Goal: Check status: Check status

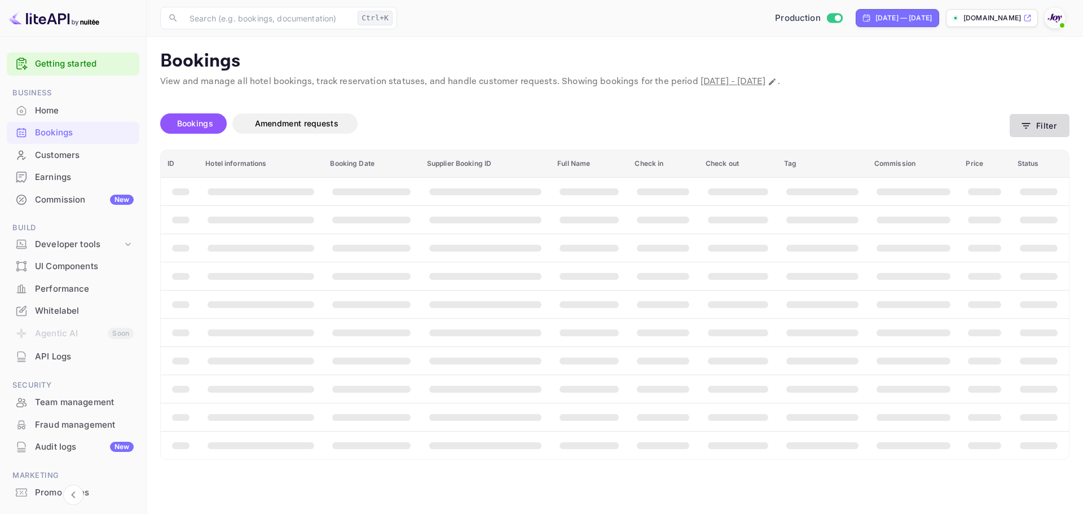
click at [1045, 127] on button "Filter" at bounding box center [1040, 125] width 60 height 23
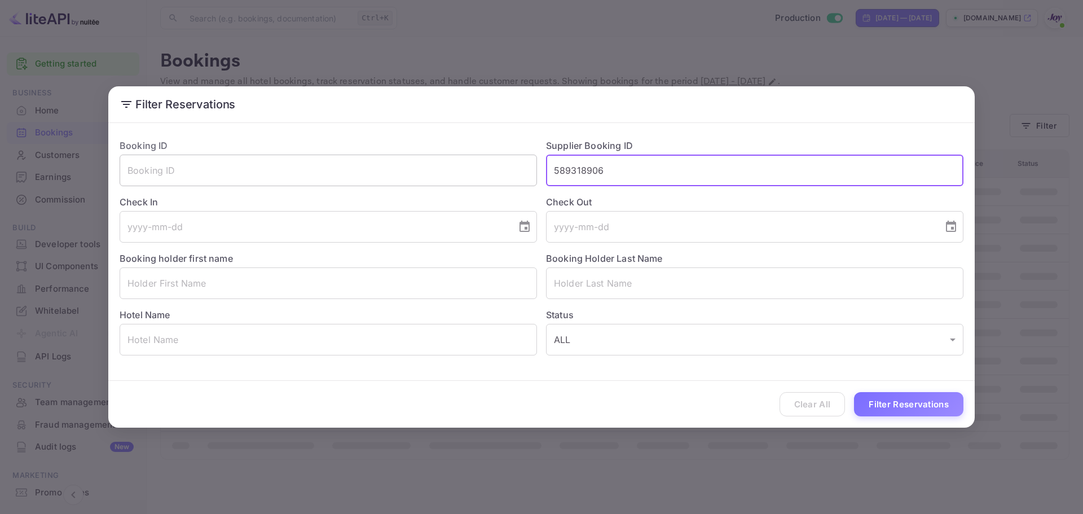
drag, startPoint x: 629, startPoint y: 172, endPoint x: 525, endPoint y: 175, distance: 103.9
click at [532, 172] on div "Booking ID ​ Supplier Booking ID 589318906 ​ Check In ​ Check Out ​ Booking hol…" at bounding box center [537, 243] width 853 height 226
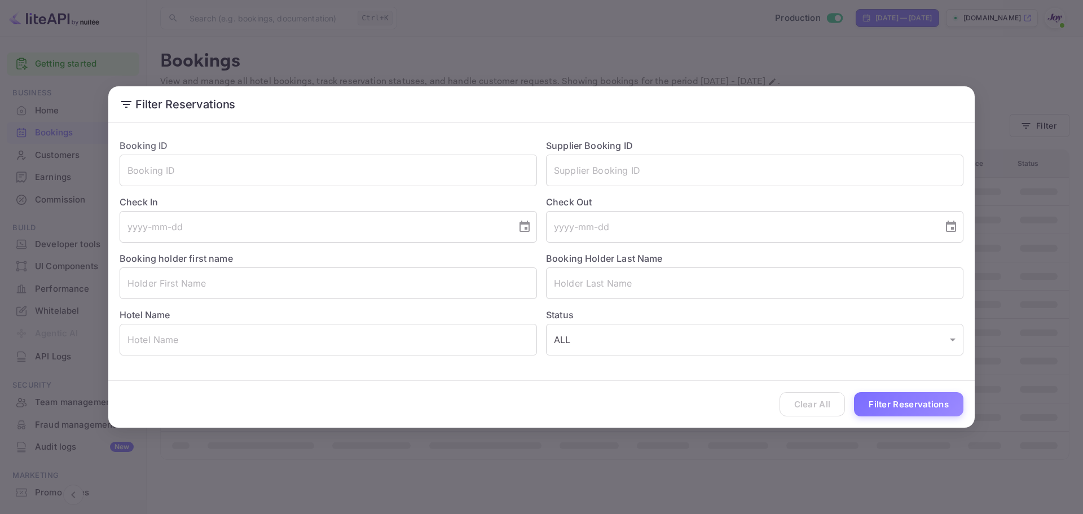
click at [807, 400] on div "Clear All Filter Reservations" at bounding box center [541, 404] width 867 height 47
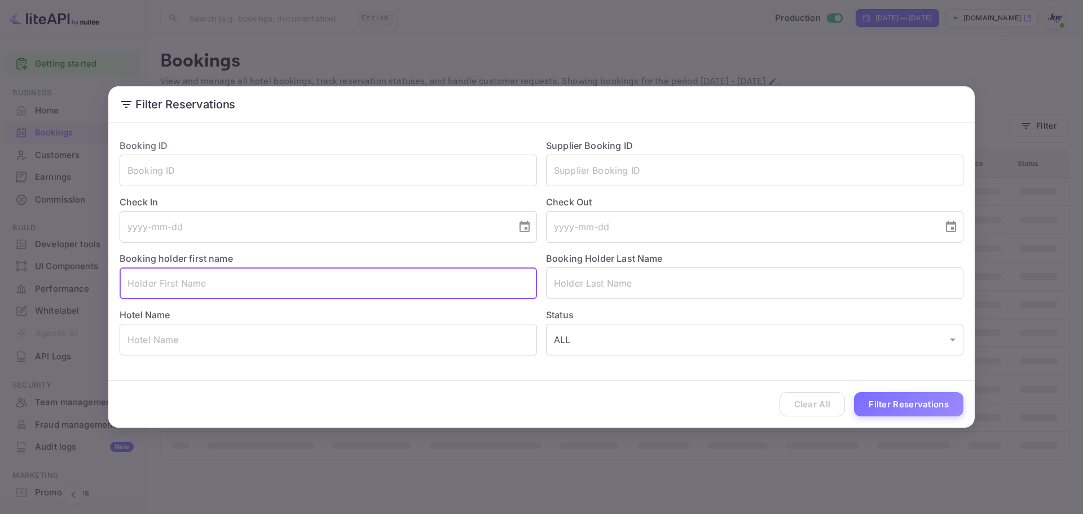
click at [221, 278] on input "text" at bounding box center [329, 283] width 418 height 32
paste input "[PERSON_NAME]"
click at [179, 284] on input "[PERSON_NAME]" at bounding box center [329, 283] width 418 height 32
type input "[PERSON_NAME]"
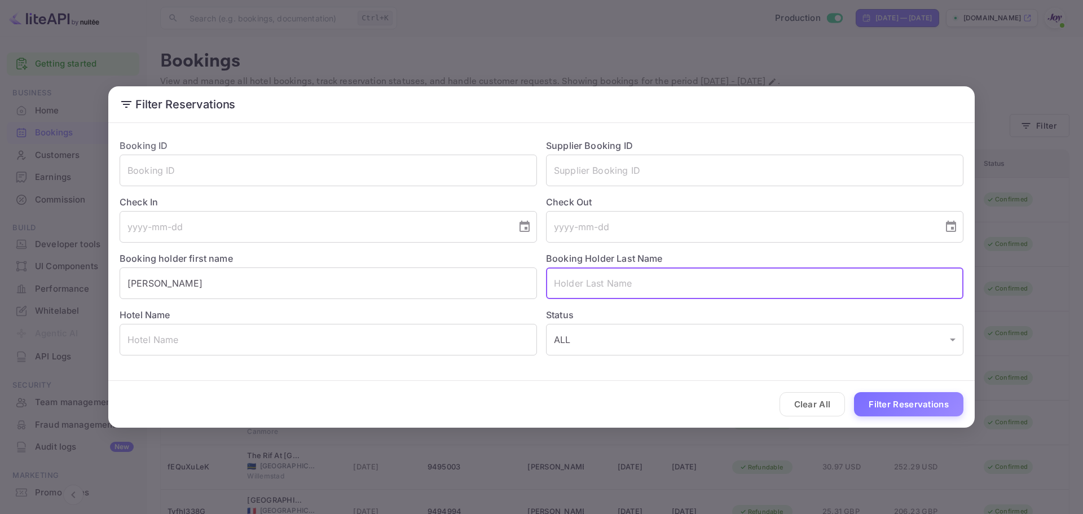
click at [643, 291] on input "text" at bounding box center [755, 283] width 418 height 32
paste input "BENDFIELD"
type input "BENDFIELD"
click at [860, 400] on button "Filter Reservations" at bounding box center [908, 404] width 109 height 24
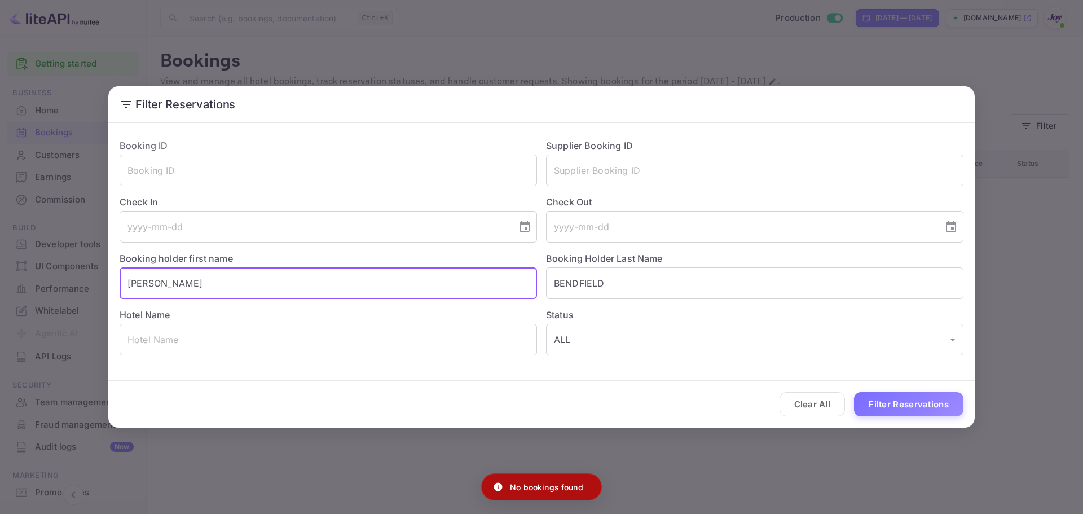
drag, startPoint x: 189, startPoint y: 284, endPoint x: 74, endPoint y: 276, distance: 115.3
click at [74, 276] on div "Filter Reservations Booking ID ​ Supplier Booking ID ​ Check In ​ Check Out ​ B…" at bounding box center [541, 257] width 1083 height 514
click at [893, 404] on button "Filter Reservations" at bounding box center [908, 404] width 109 height 24
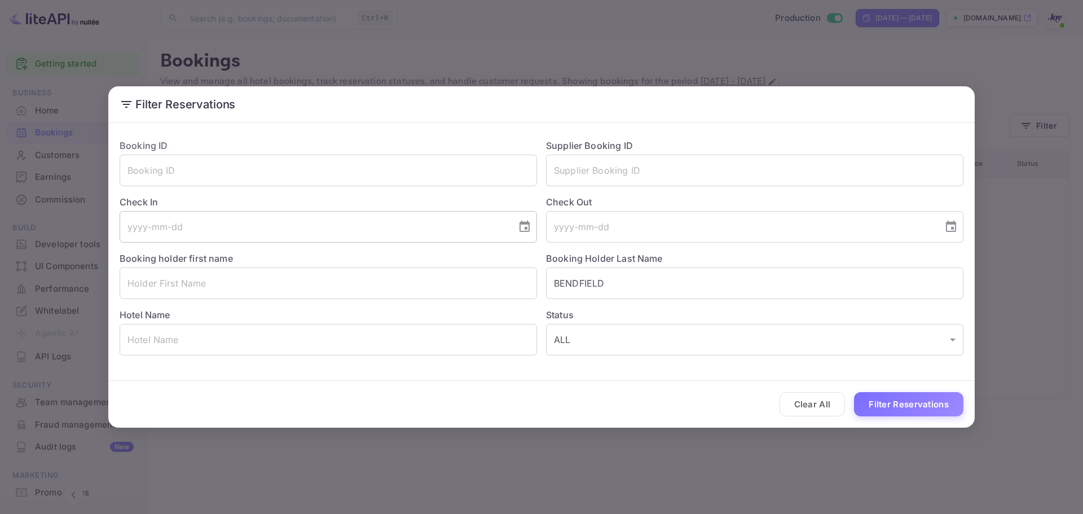
click at [526, 230] on icon "Choose date" at bounding box center [525, 226] width 10 height 11
click at [361, 326] on button "12" at bounding box center [359, 328] width 20 height 20
type input "[DATE]"
click at [953, 225] on icon "Choose date" at bounding box center [952, 227] width 14 height 14
click at [673, 348] on button "14" at bounding box center [673, 350] width 20 height 20
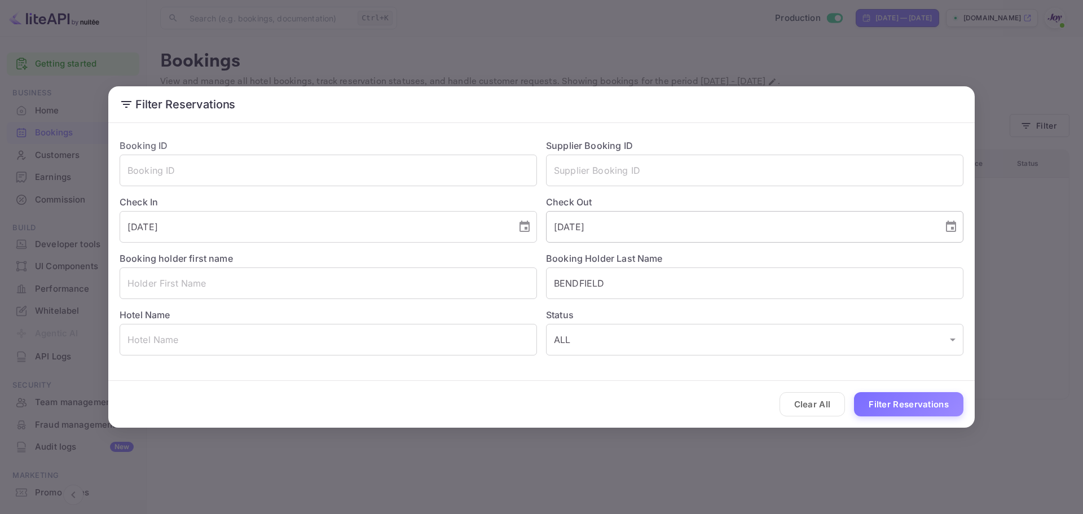
type input "[DATE]"
click at [886, 406] on button "Filter Reservations" at bounding box center [908, 404] width 109 height 24
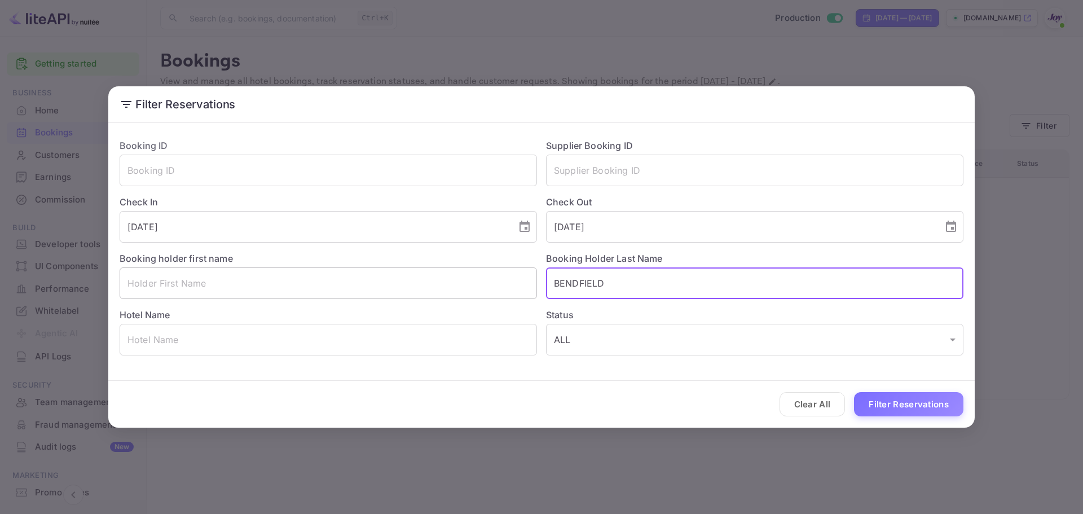
click at [490, 275] on div "Booking ID ​ Supplier Booking ID ​ Check In [DATE] ​ Check Out [DATE] ​ Booking…" at bounding box center [537, 243] width 853 height 226
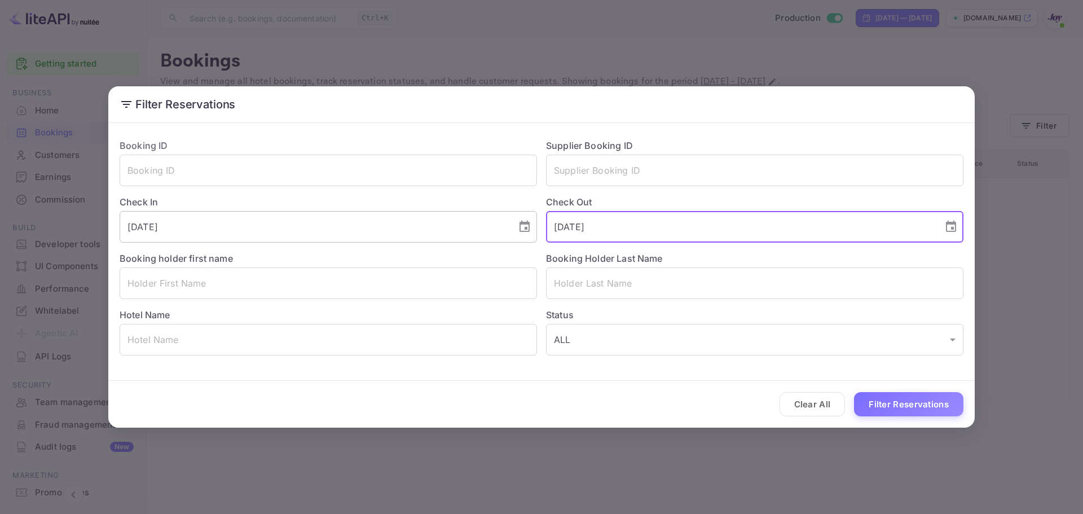
drag, startPoint x: 614, startPoint y: 231, endPoint x: 485, endPoint y: 226, distance: 129.9
click at [486, 225] on div "Booking ID ​ Supplier Booking ID ​ Check In [DATE] ​ Check Out [DATE] ​ Booking…" at bounding box center [537, 243] width 853 height 226
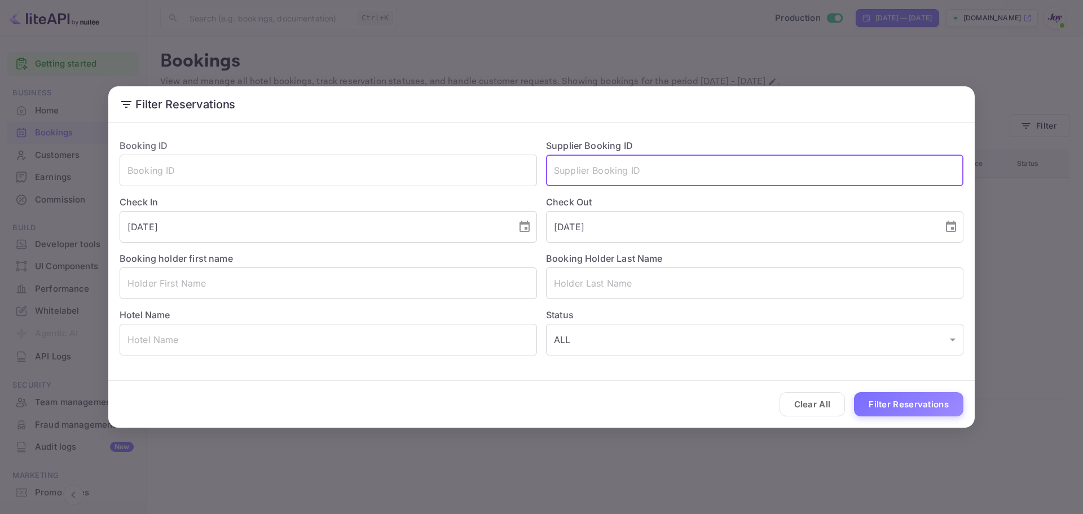
click at [572, 175] on input "text" at bounding box center [755, 171] width 418 height 32
paste input "H11451656"
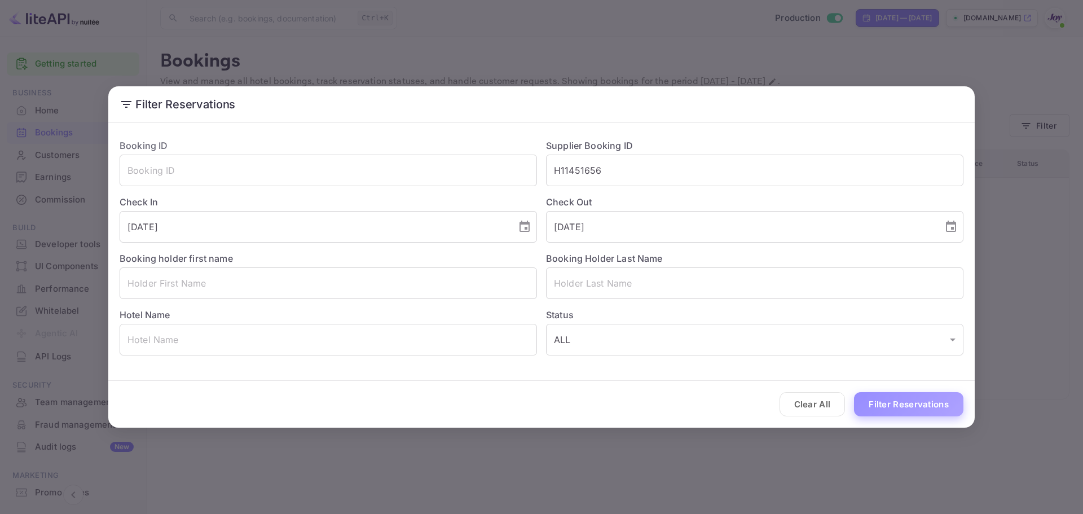
click at [881, 407] on button "Filter Reservations" at bounding box center [908, 404] width 109 height 24
click at [579, 173] on input "H11451656" at bounding box center [755, 171] width 418 height 32
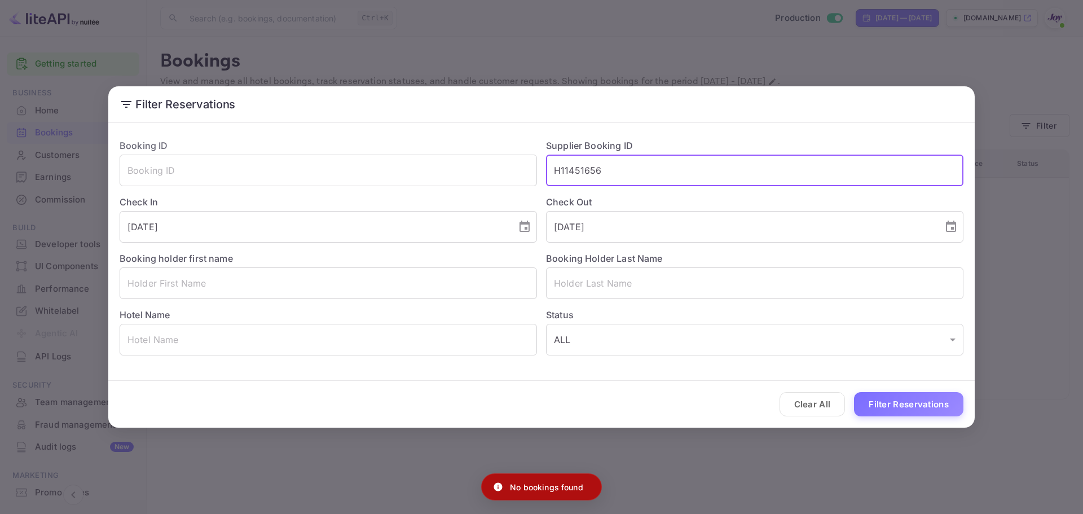
click at [579, 171] on input "H11451656" at bounding box center [755, 171] width 418 height 32
type input "H1141656"
drag, startPoint x: 429, startPoint y: 166, endPoint x: 415, endPoint y: 167, distance: 13.6
click at [423, 167] on div "Booking ID ​ Supplier Booking ID H1141656 ​ Check In [DATE] ​ Check Out [DATE] …" at bounding box center [537, 243] width 853 height 226
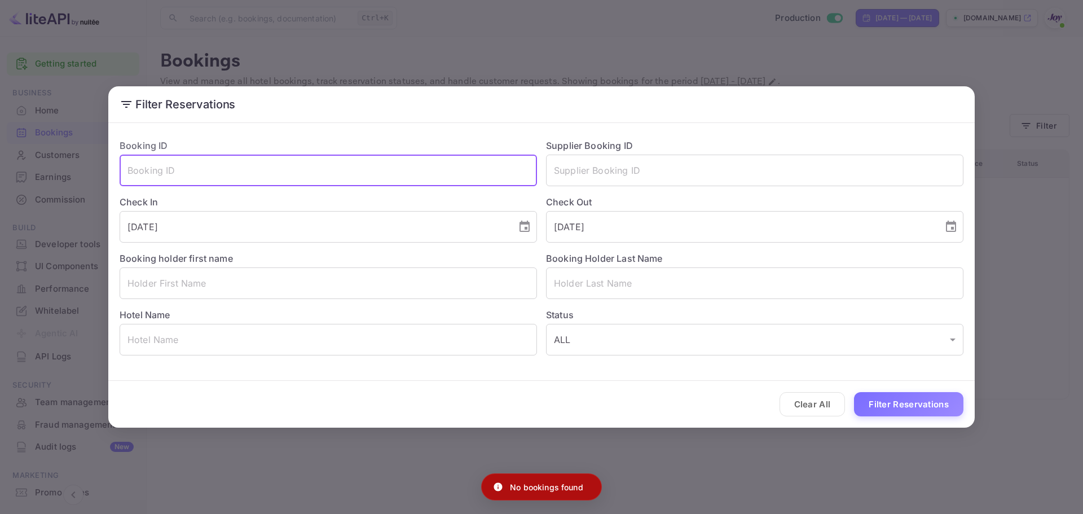
drag, startPoint x: 371, startPoint y: 164, endPoint x: 396, endPoint y: 174, distance: 26.6
click at [371, 164] on input "text" at bounding box center [329, 171] width 418 height 32
paste input "H11451656"
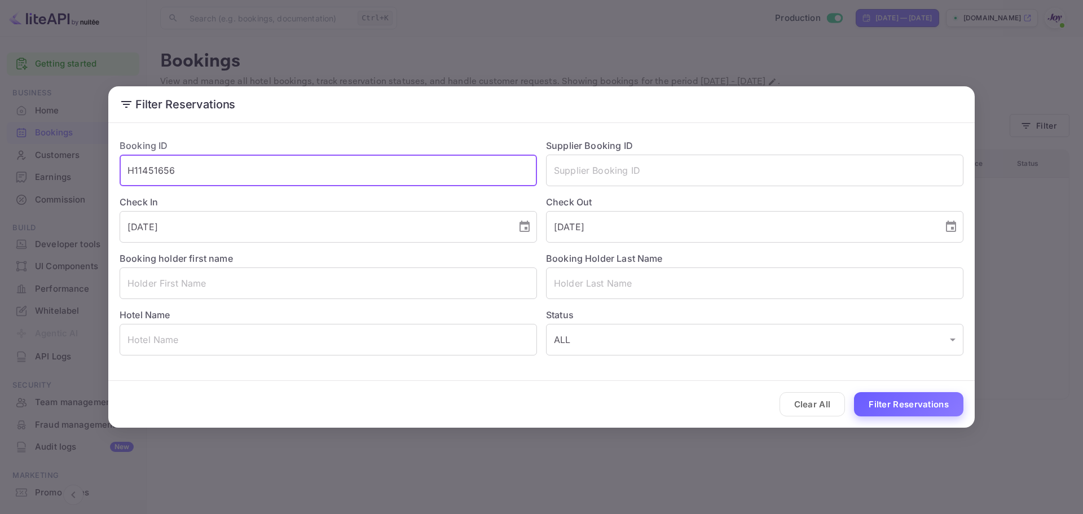
type input "H11451656"
click at [893, 405] on button "Filter Reservations" at bounding box center [908, 404] width 109 height 24
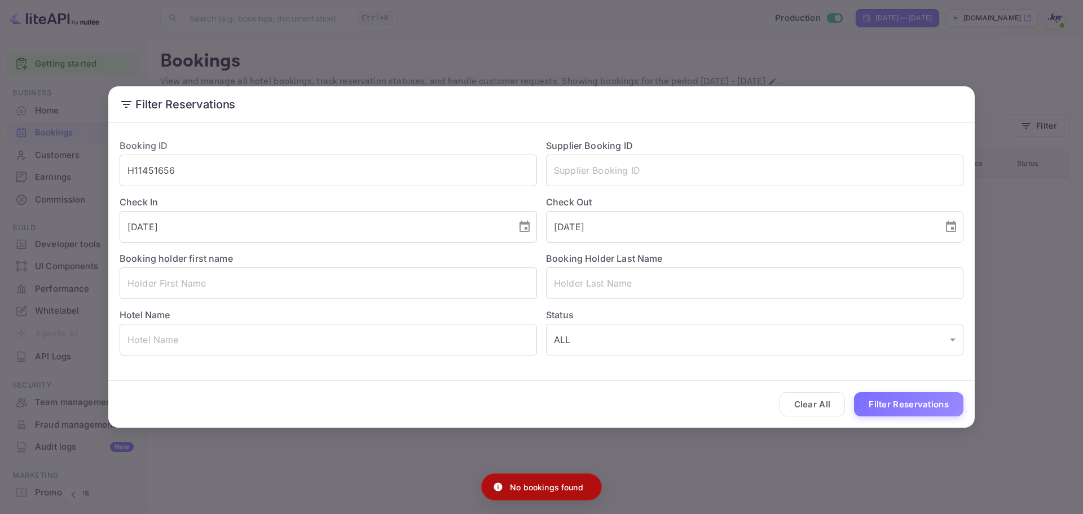
drag, startPoint x: 821, startPoint y: 403, endPoint x: 602, endPoint y: 251, distance: 266.7
click at [817, 400] on button "Clear All" at bounding box center [813, 404] width 66 height 24
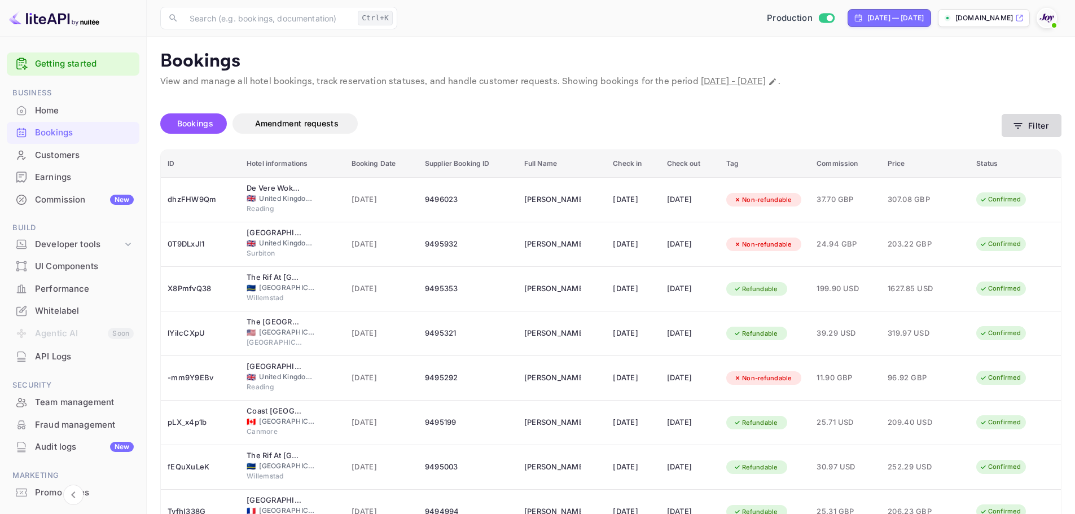
click at [1028, 128] on button "Filter" at bounding box center [1032, 125] width 60 height 23
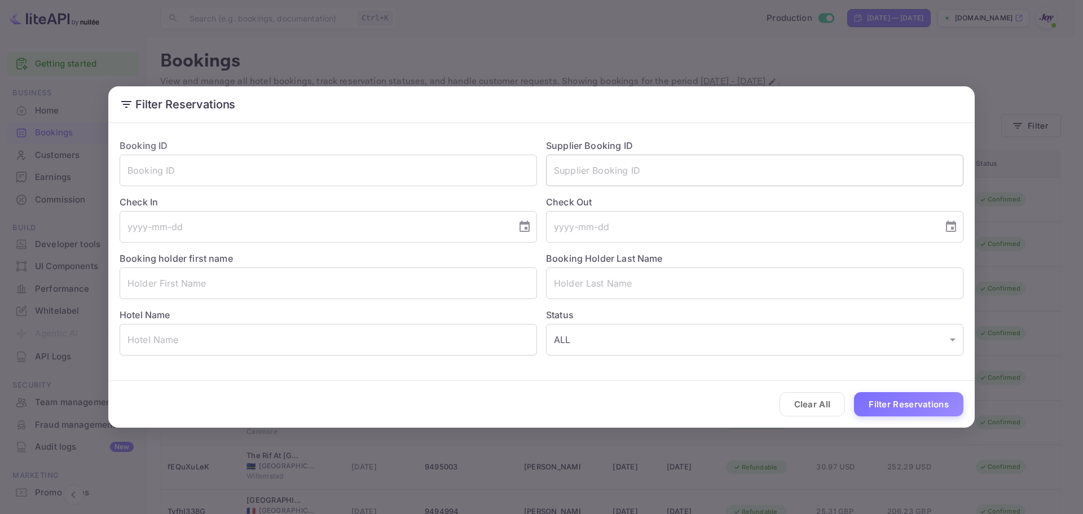
click at [591, 174] on input "text" at bounding box center [755, 171] width 418 height 32
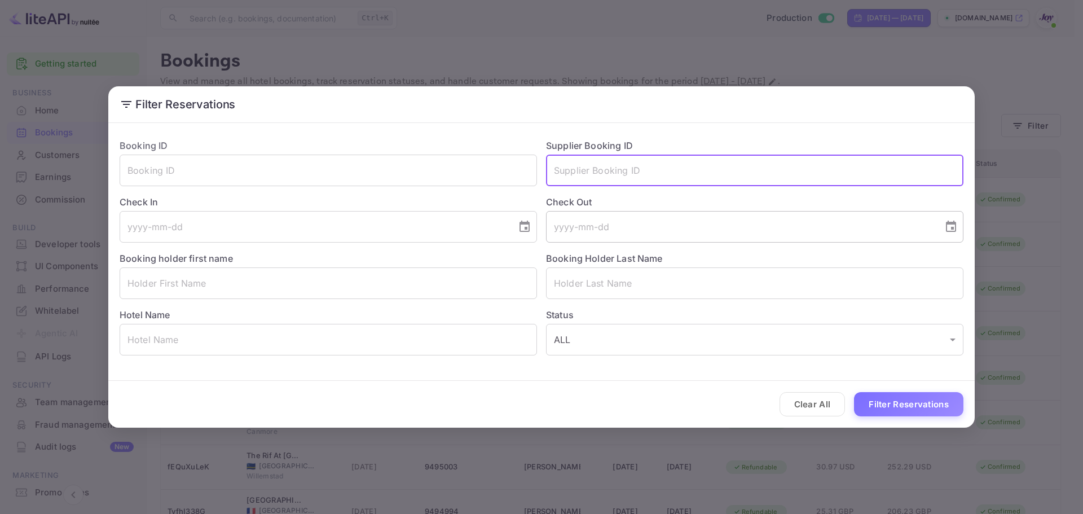
paste input "2208466811"
type input "2208466811"
drag, startPoint x: 873, startPoint y: 409, endPoint x: 785, endPoint y: 368, distance: 97.0
click at [873, 408] on button "Filter Reservations" at bounding box center [908, 404] width 109 height 24
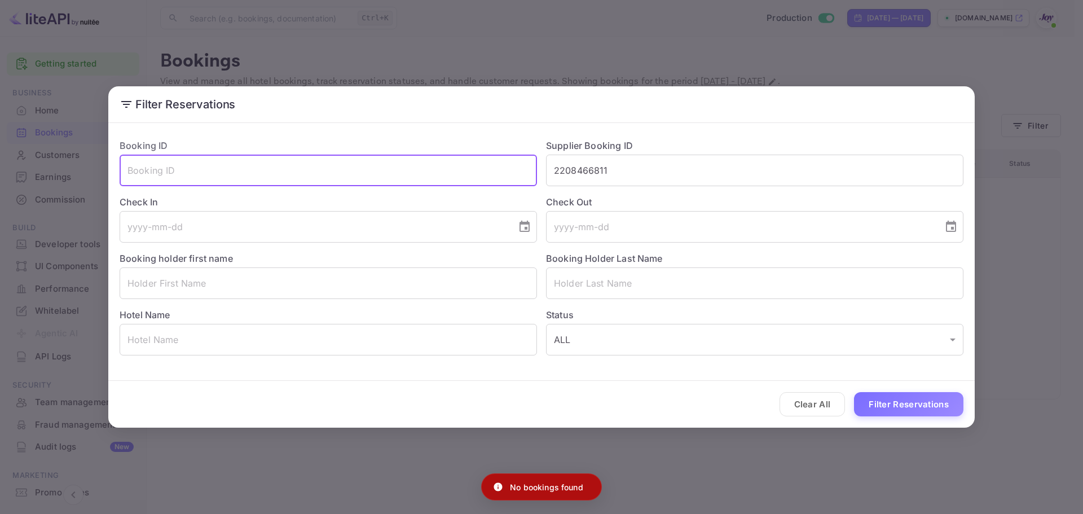
click at [278, 168] on input "text" at bounding box center [329, 171] width 418 height 32
paste input "2208466811"
type input "2208466811"
click at [598, 169] on input "2208466811" at bounding box center [755, 171] width 418 height 32
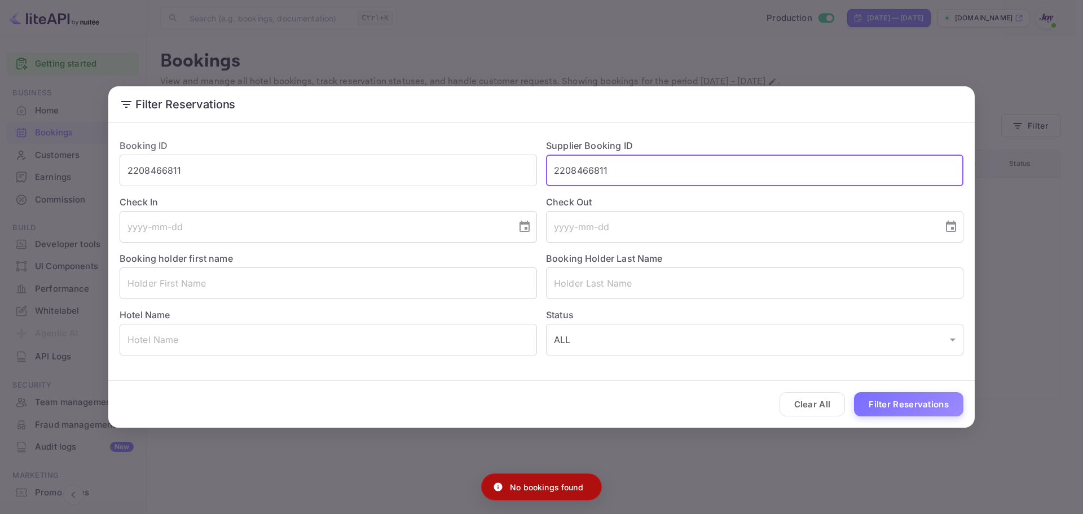
click at [598, 169] on input "2208466811" at bounding box center [755, 171] width 418 height 32
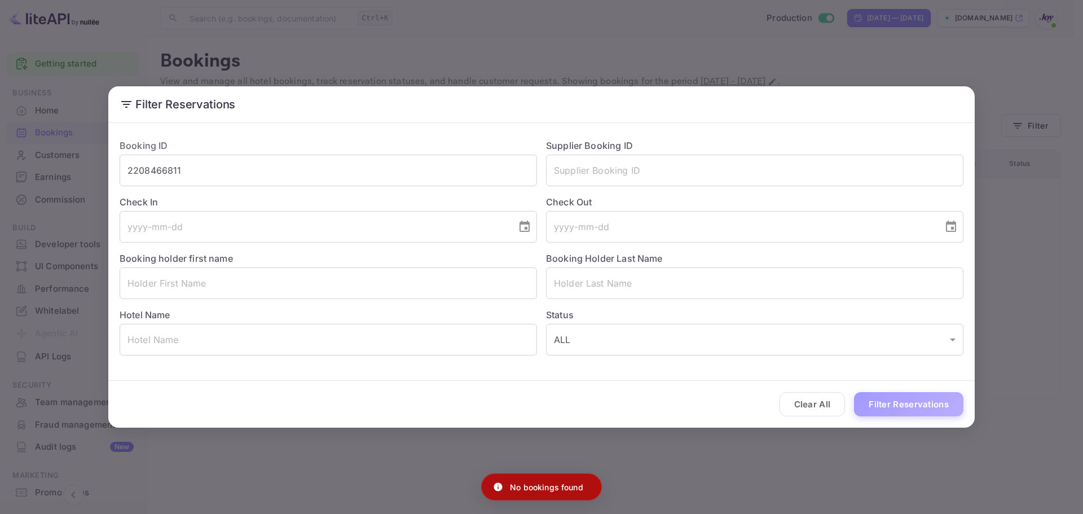
click at [885, 413] on button "Filter Reservations" at bounding box center [908, 404] width 109 height 24
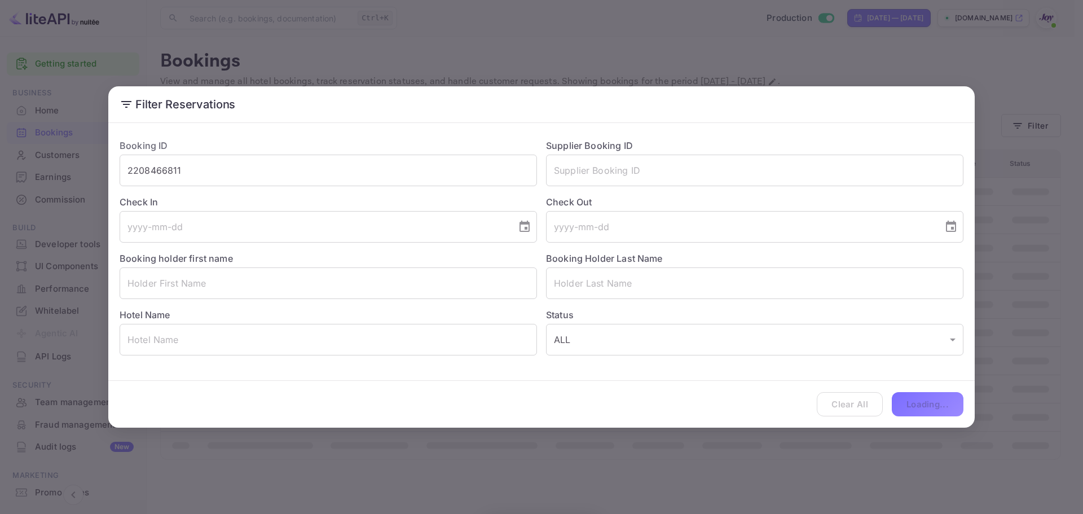
click at [885, 409] on div "Clear All Loading..." at bounding box center [541, 404] width 867 height 47
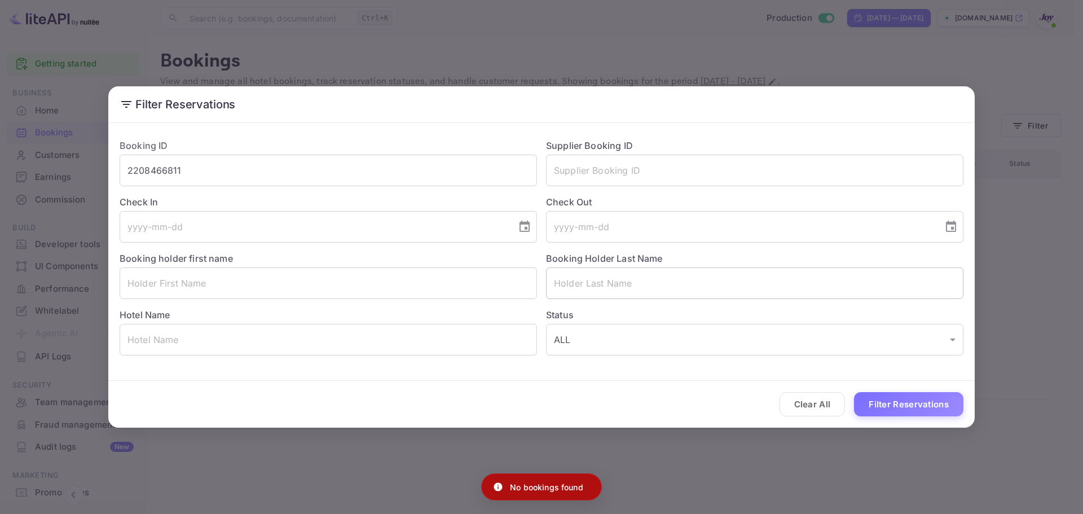
drag, startPoint x: 576, startPoint y: 278, endPoint x: 572, endPoint y: 273, distance: 6.6
click at [572, 273] on input "text" at bounding box center [755, 283] width 418 height 32
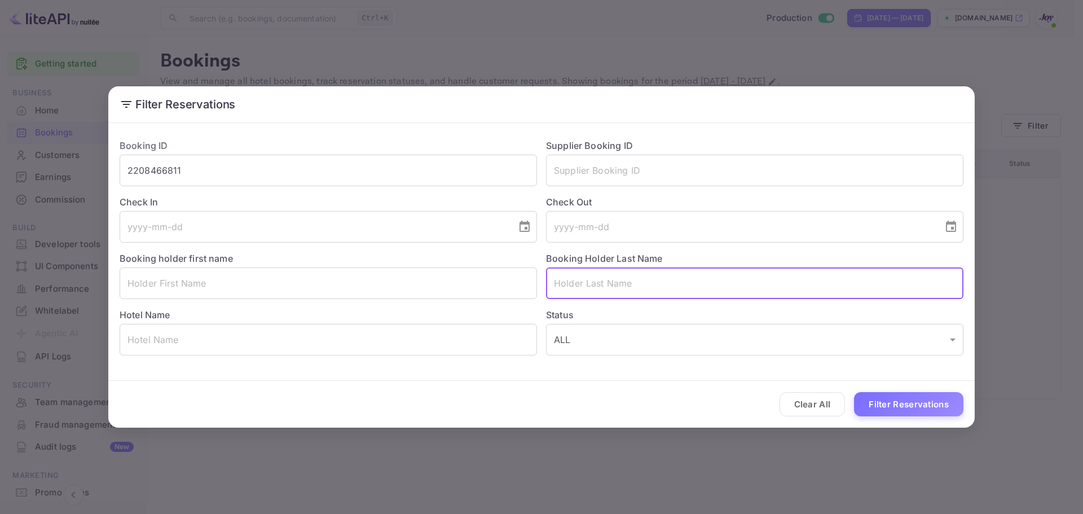
click at [615, 281] on input "text" at bounding box center [755, 283] width 418 height 32
paste input "[PERSON_NAME]"
type input "[PERSON_NAME]"
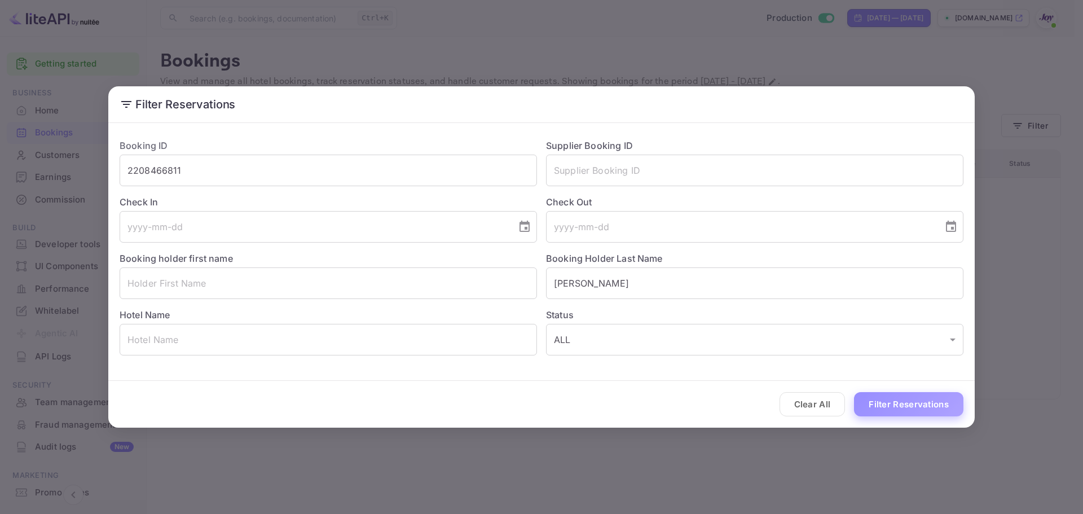
click at [911, 392] on button "Filter Reservations" at bounding box center [908, 404] width 109 height 24
click at [910, 411] on div "Clear All Loading..." at bounding box center [541, 404] width 867 height 47
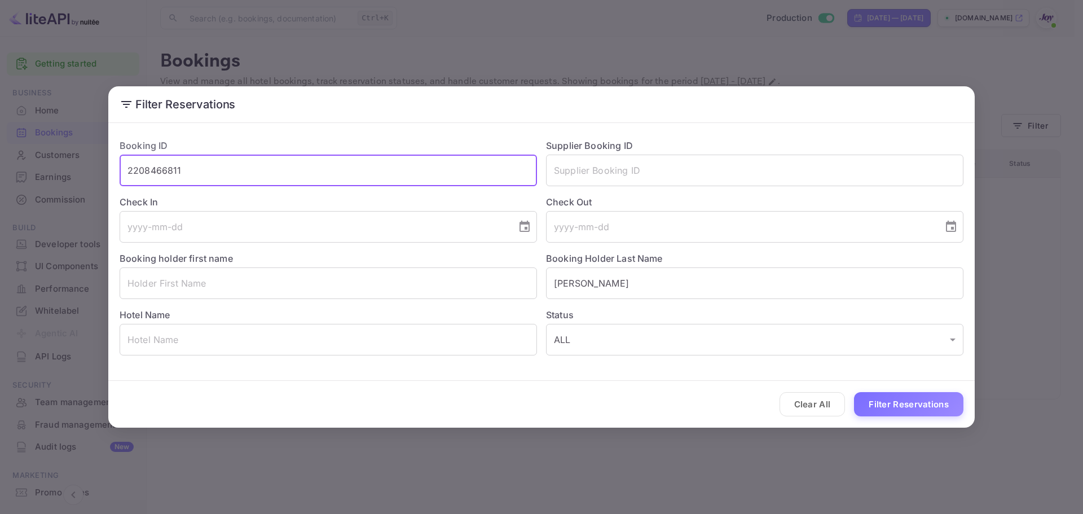
drag, startPoint x: 285, startPoint y: 175, endPoint x: 66, endPoint y: 177, distance: 218.9
click at [66, 177] on div "Filter Reservations Booking ID 2208466811 ​ Supplier Booking ID ​ Check In ​ Ch…" at bounding box center [541, 257] width 1083 height 514
click at [577, 165] on input "text" at bounding box center [755, 171] width 418 height 32
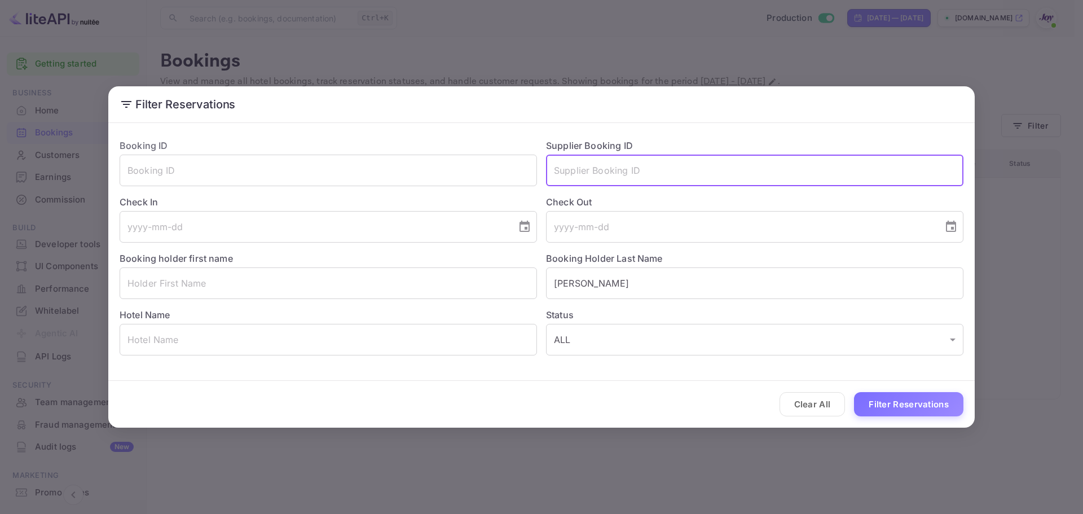
paste input "6802744"
type input "6802744"
click at [880, 397] on button "Filter Reservations" at bounding box center [908, 404] width 109 height 24
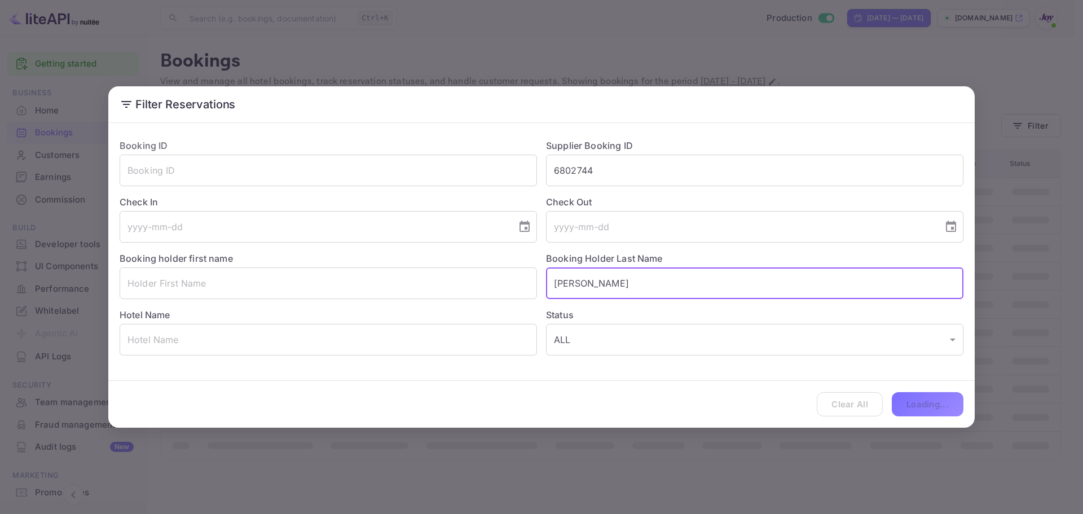
click at [537, 278] on div "Booking ID ​ Supplier Booking ID 6802744 ​ Check In ​ Check Out ​ Booking holde…" at bounding box center [537, 243] width 853 height 226
click at [911, 398] on div "Clear All Loading..." at bounding box center [541, 404] width 867 height 47
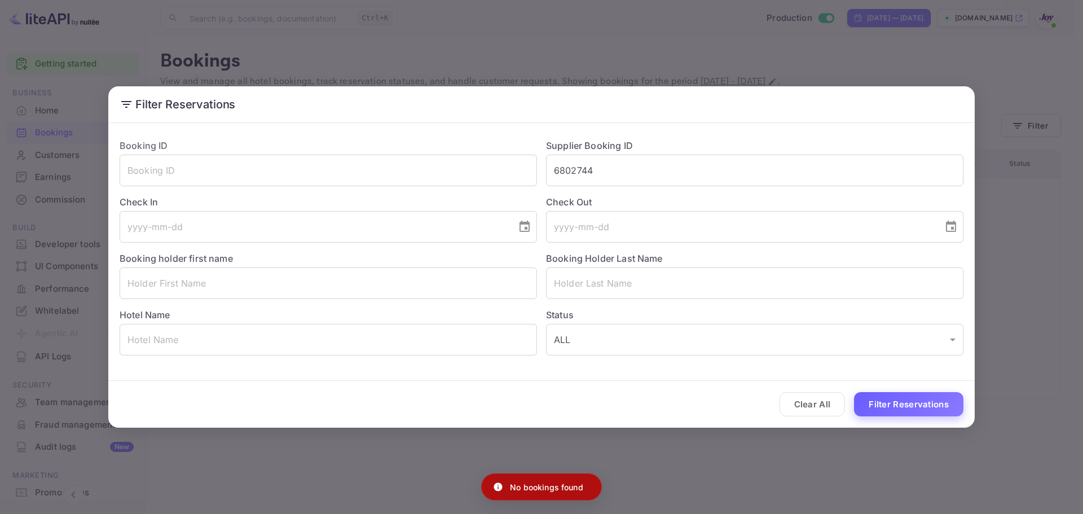
click at [897, 402] on button "Filter Reservations" at bounding box center [908, 404] width 109 height 24
click at [879, 404] on button "Filter Reservations" at bounding box center [908, 404] width 109 height 24
click at [796, 403] on button "Clear All" at bounding box center [813, 404] width 66 height 24
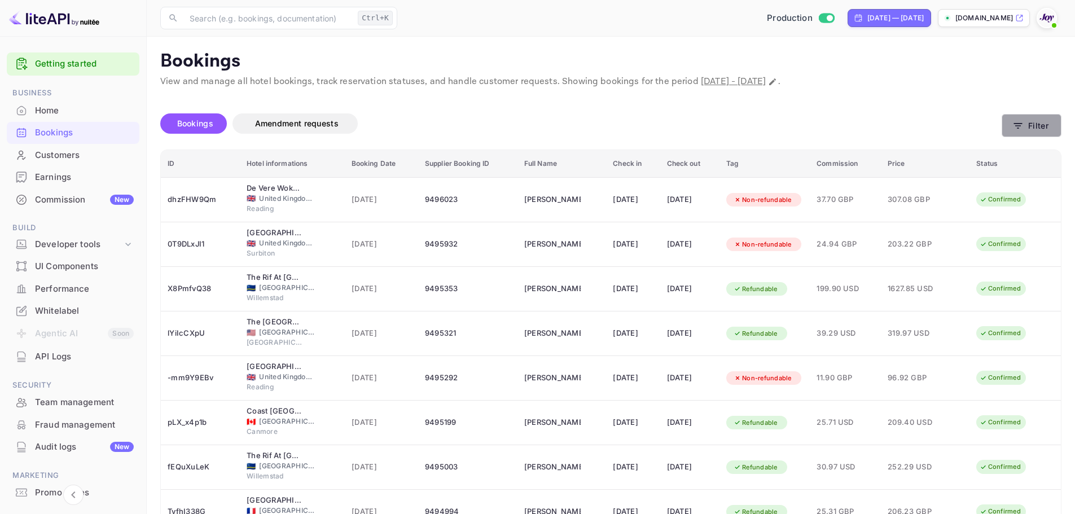
click at [1050, 130] on button "Filter" at bounding box center [1032, 125] width 60 height 23
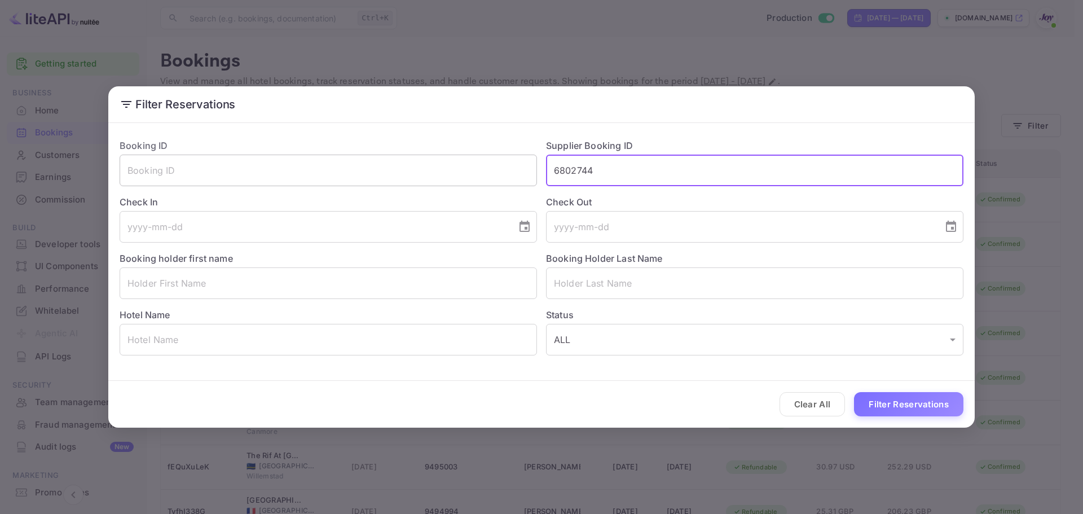
drag, startPoint x: 612, startPoint y: 172, endPoint x: 515, endPoint y: 160, distance: 97.8
click at [515, 160] on div "Booking ID ​ Supplier Booking ID 6802744 ​ Check In ​ Check Out ​ Booking holde…" at bounding box center [537, 243] width 853 height 226
click at [877, 409] on button "Filter Reservations" at bounding box center [908, 404] width 109 height 24
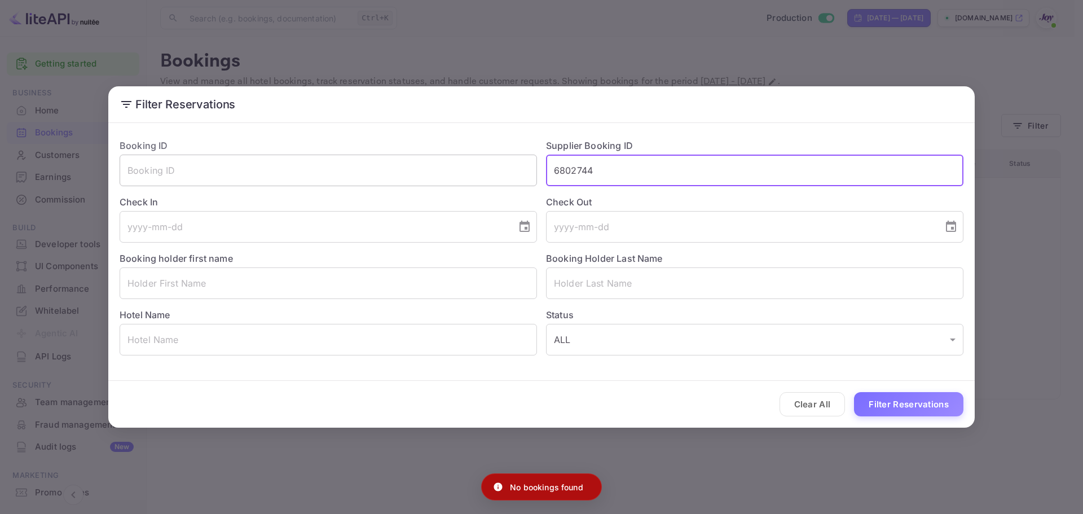
drag, startPoint x: 611, startPoint y: 180, endPoint x: 514, endPoint y: 172, distance: 97.4
click at [514, 172] on div "Booking ID ​ Supplier Booking ID 6802744 ​ Check In ​ Check Out ​ Booking holde…" at bounding box center [537, 243] width 853 height 226
click at [405, 293] on input "text" at bounding box center [329, 283] width 418 height 32
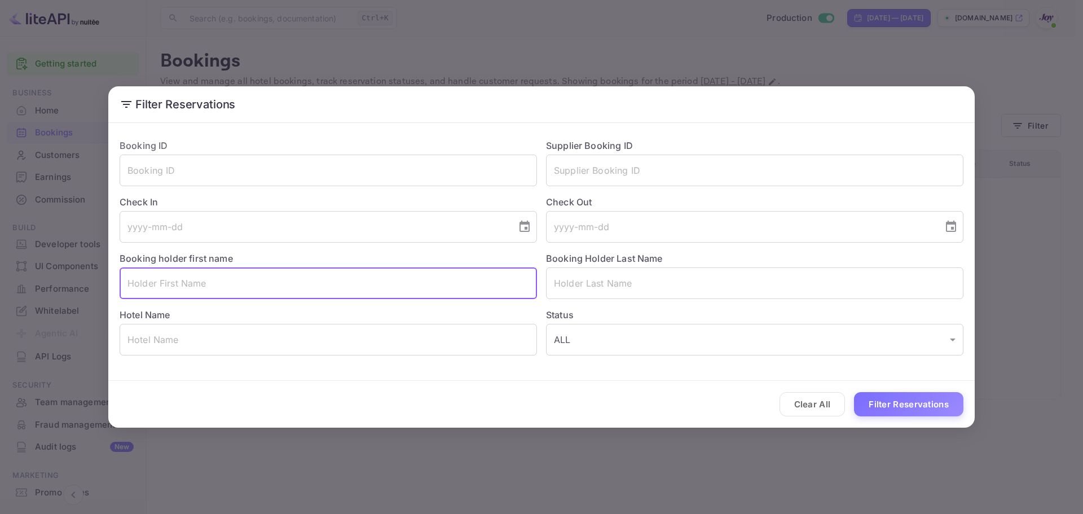
paste input "[PERSON_NAME]'"
click at [185, 285] on input "[PERSON_NAME]'" at bounding box center [329, 283] width 418 height 32
type input "Larisa"
click at [576, 289] on input "text" at bounding box center [755, 283] width 418 height 32
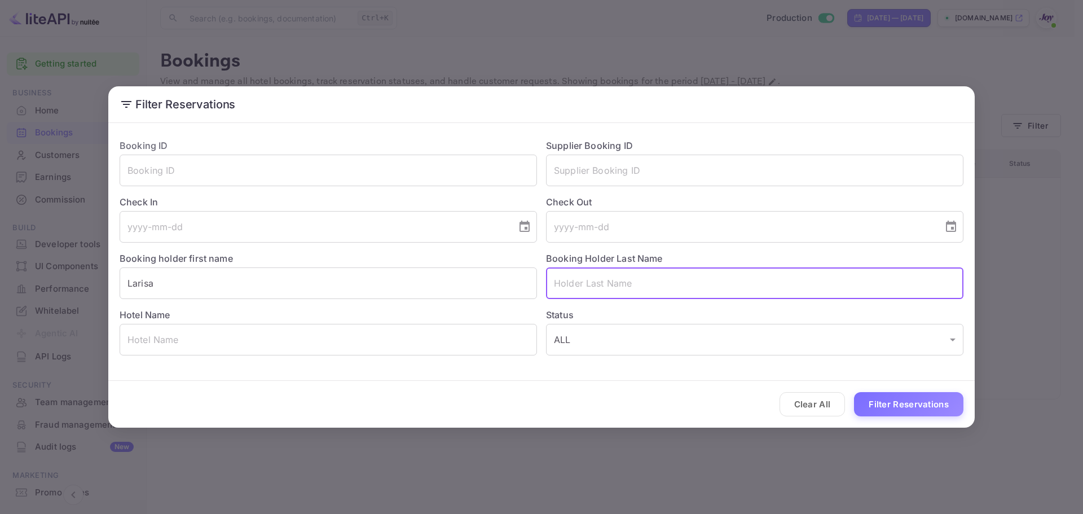
paste input "Marinas"
type input "Marinas"
click at [890, 406] on button "Filter Reservations" at bounding box center [908, 404] width 109 height 24
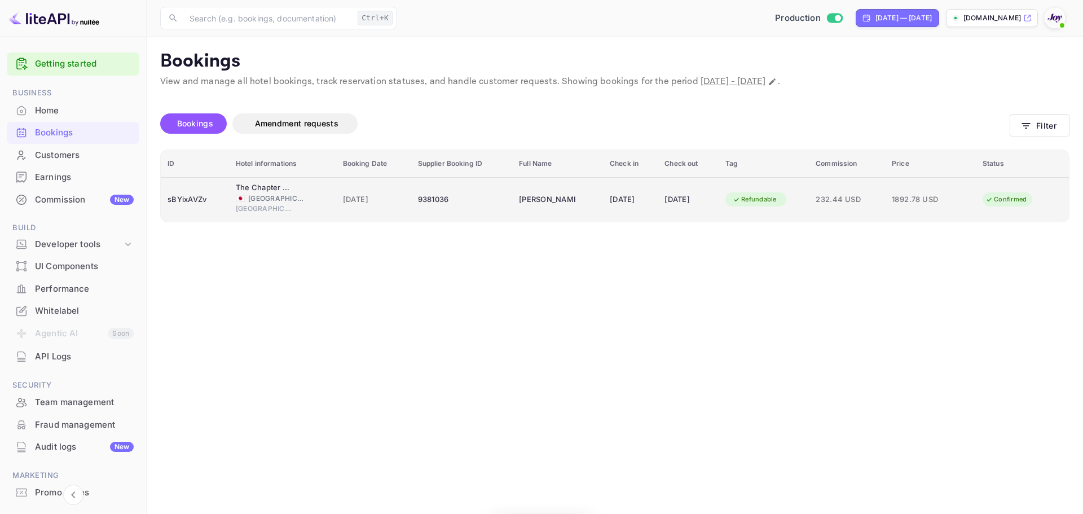
click at [460, 207] on div "9381036" at bounding box center [462, 200] width 88 height 18
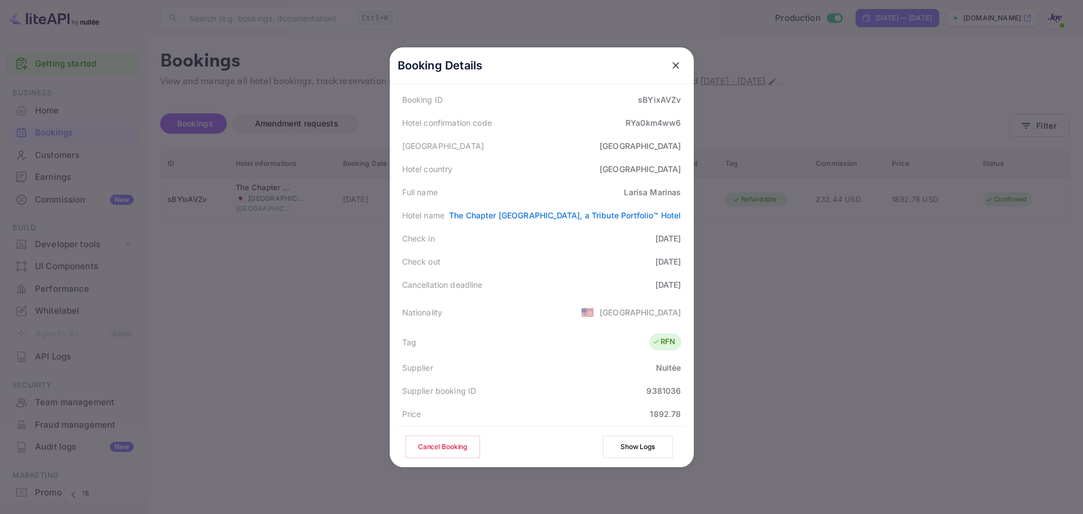
scroll to position [60, 0]
click at [657, 199] on div "[PERSON_NAME]" at bounding box center [652, 197] width 57 height 12
copy div "Marinas"
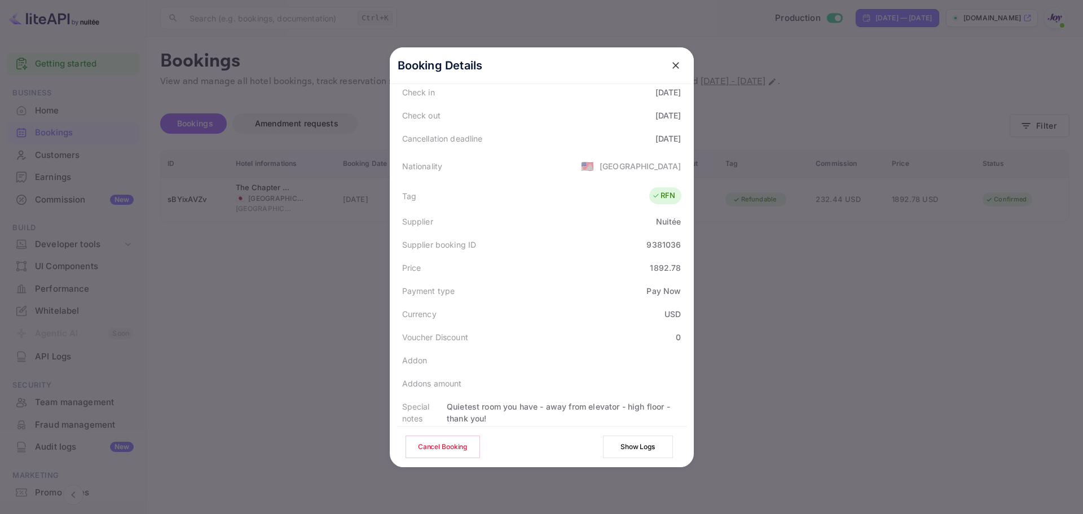
scroll to position [286, 0]
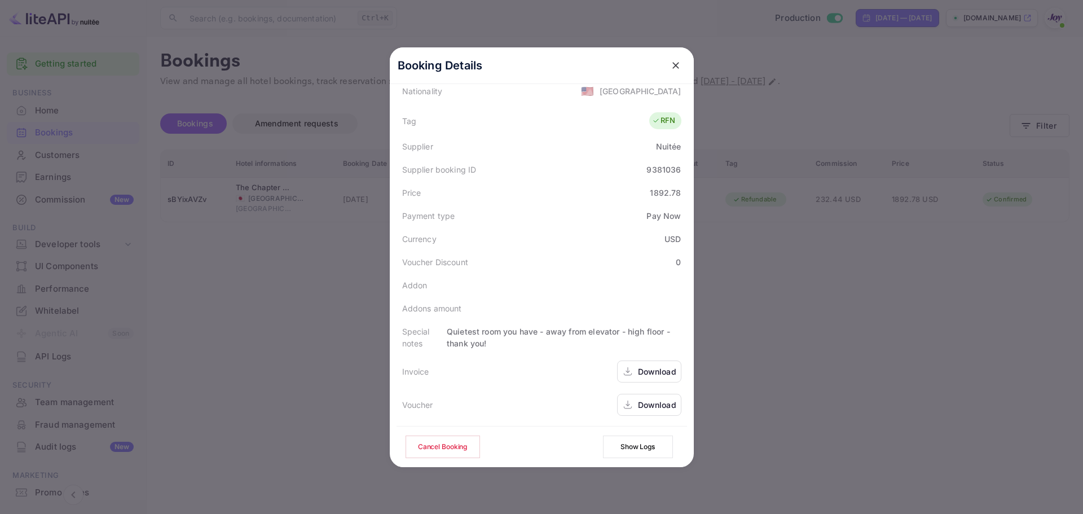
click at [657, 170] on div "9381036" at bounding box center [664, 170] width 34 height 12
copy div "9381036"
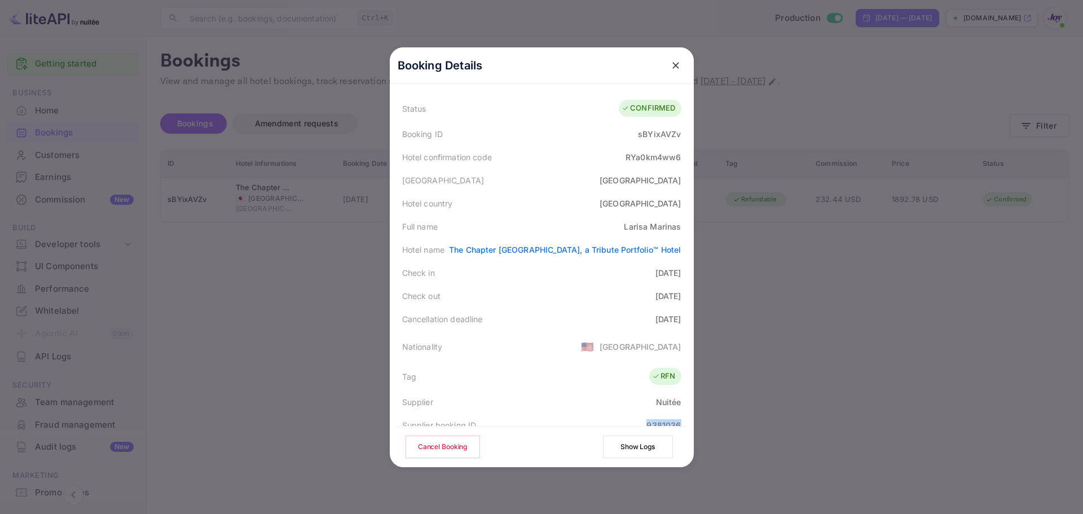
scroll to position [0, 0]
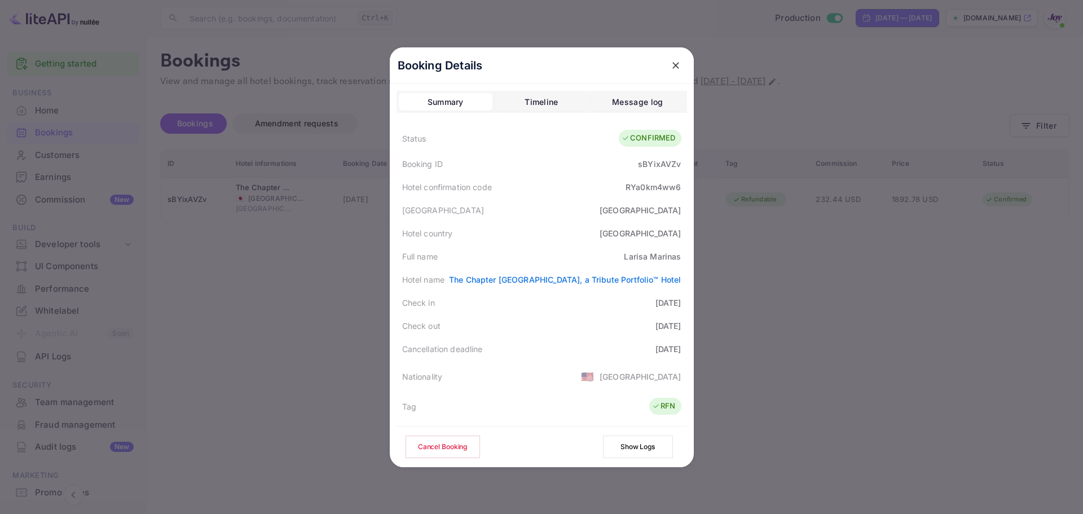
click at [591, 209] on div "[GEOGRAPHIC_DATA]" at bounding box center [542, 210] width 291 height 23
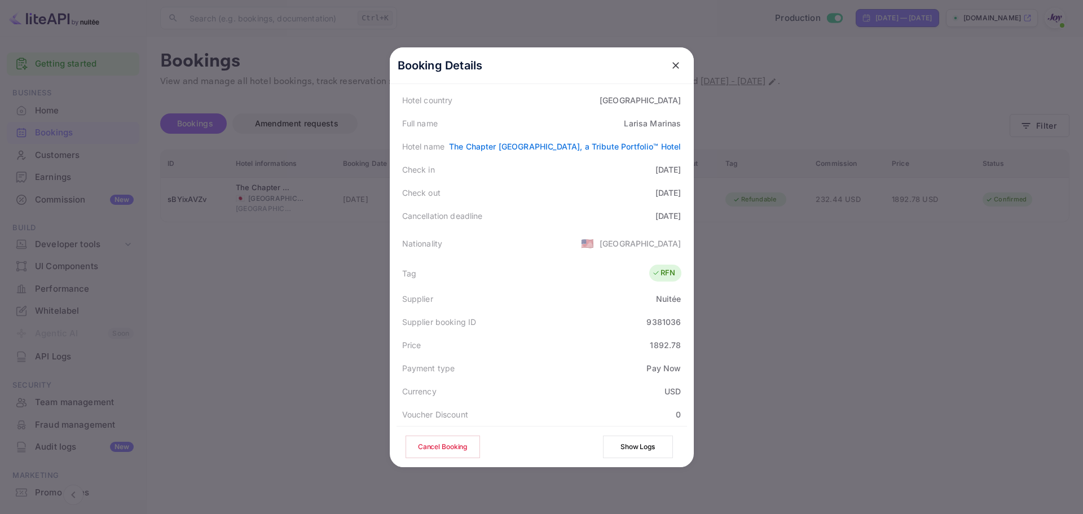
scroll to position [286, 0]
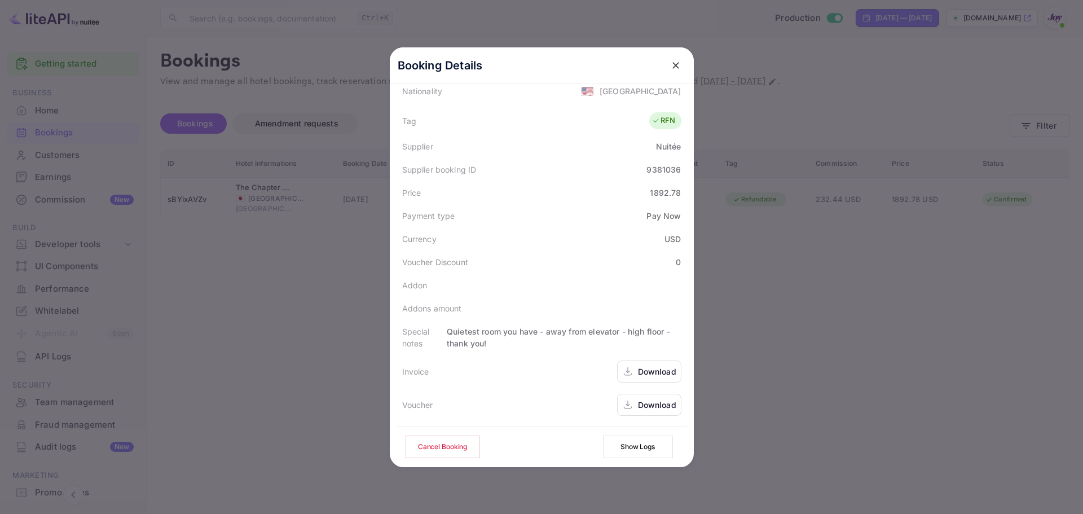
click at [638, 401] on div "Download" at bounding box center [657, 405] width 38 height 12
drag, startPoint x: 674, startPoint y: 65, endPoint x: 930, endPoint y: 149, distance: 269.6
click at [674, 65] on icon "close" at bounding box center [675, 65] width 11 height 11
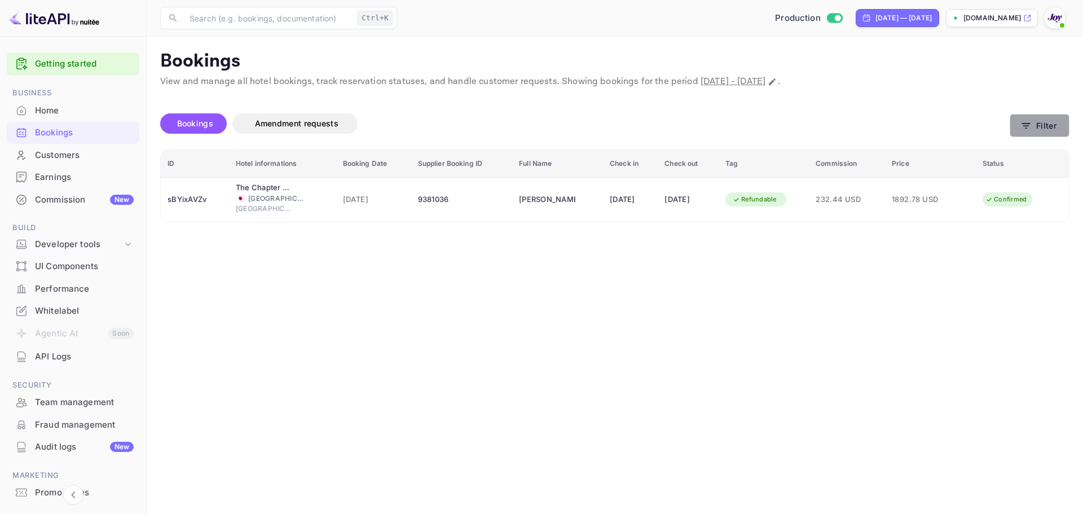
click at [1031, 129] on icon "button" at bounding box center [1026, 125] width 11 height 11
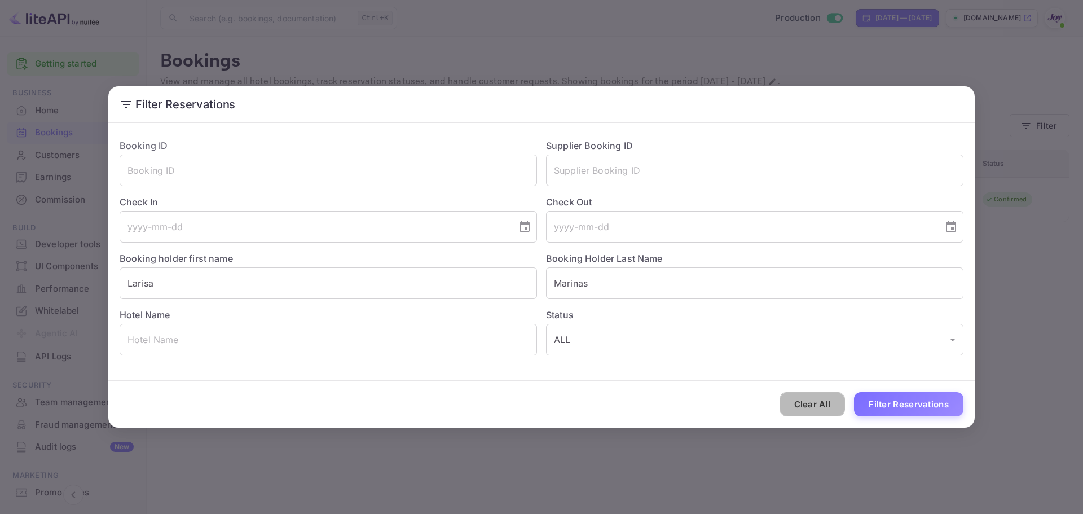
click at [830, 405] on button "Clear All" at bounding box center [813, 404] width 66 height 24
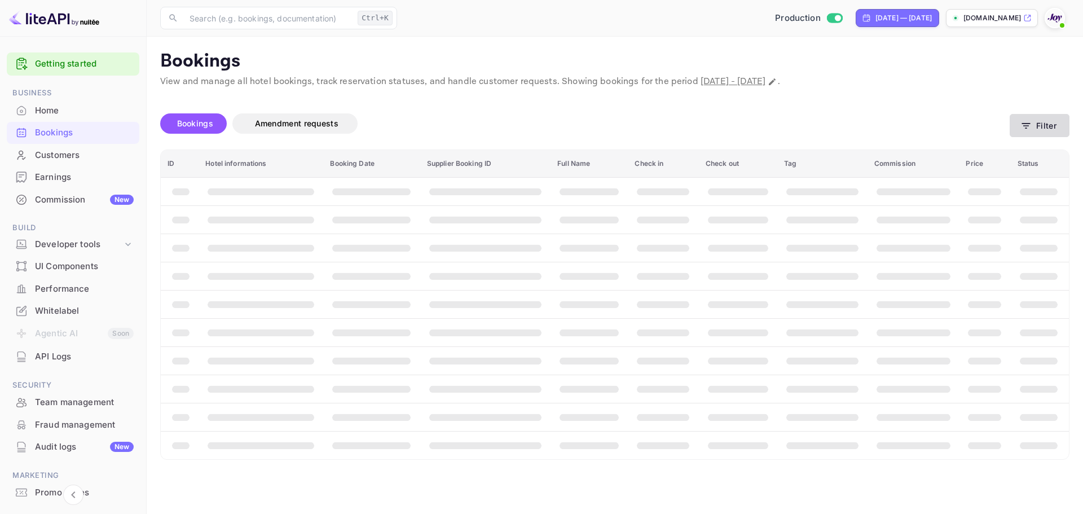
click at [1057, 131] on button "Filter" at bounding box center [1040, 125] width 60 height 23
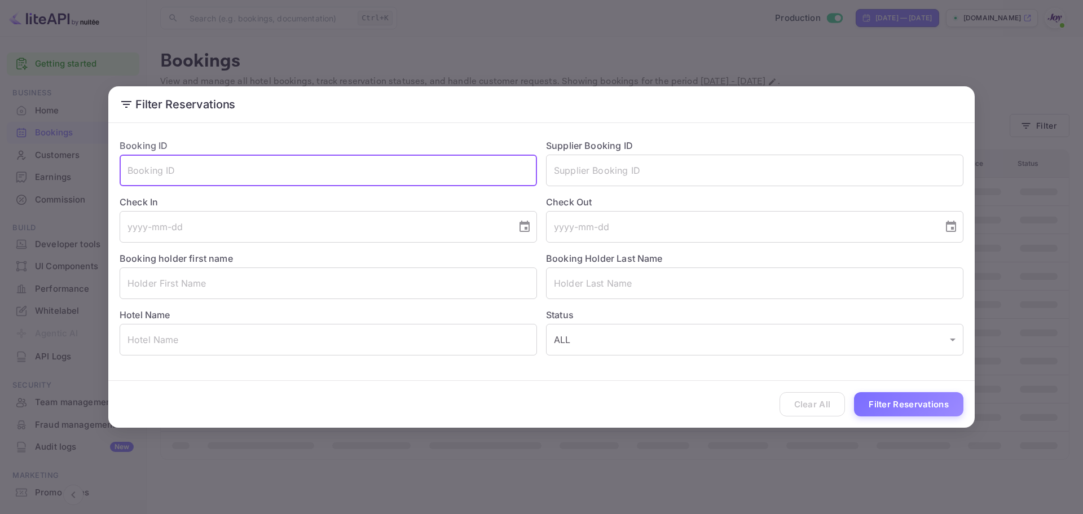
click at [292, 175] on input "text" at bounding box center [329, 171] width 418 height 32
paste input "5AIlWiY9k"
type input "5AIlWiY9k"
click at [879, 406] on button "Filter Reservations" at bounding box center [908, 404] width 109 height 24
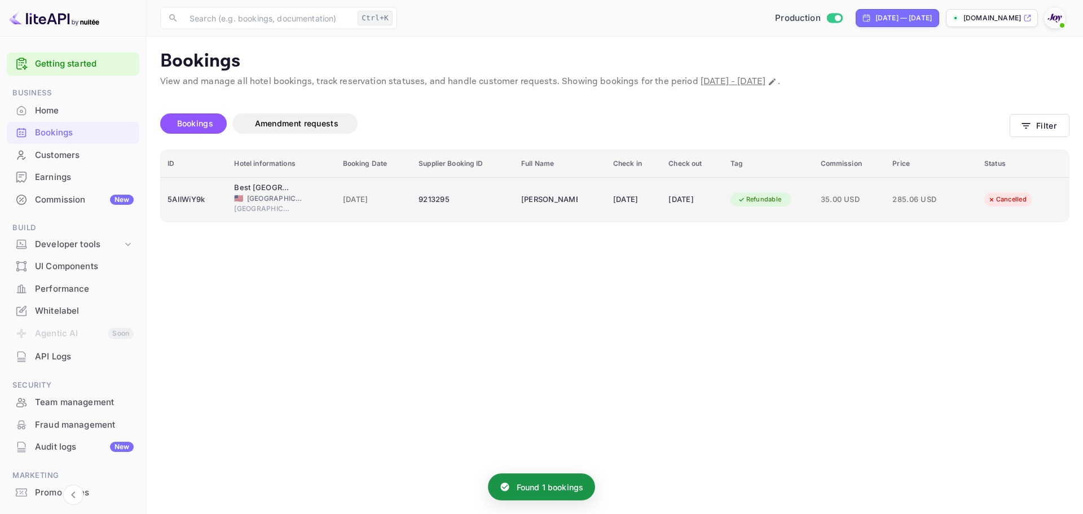
click at [479, 216] on td "9213295" at bounding box center [463, 199] width 103 height 45
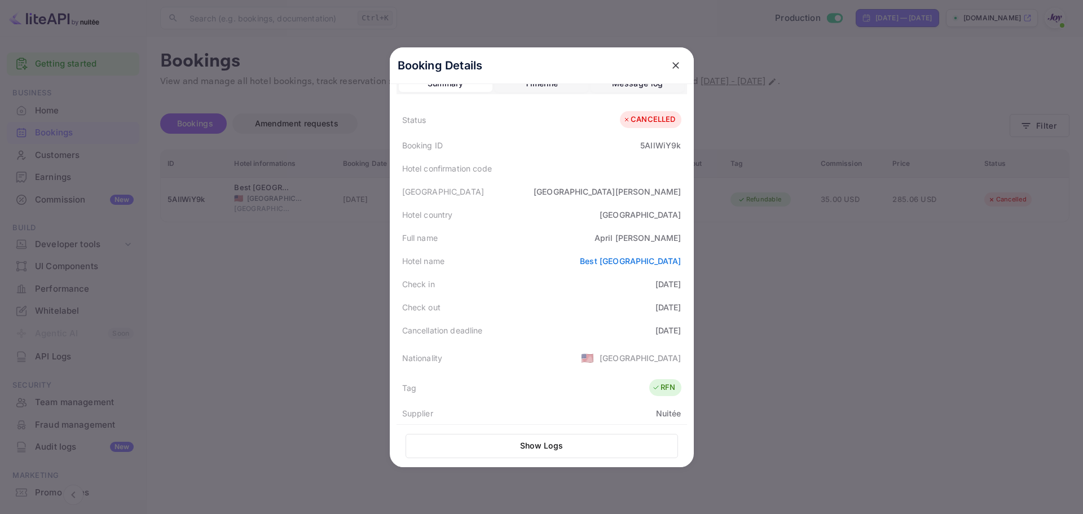
scroll to position [0, 0]
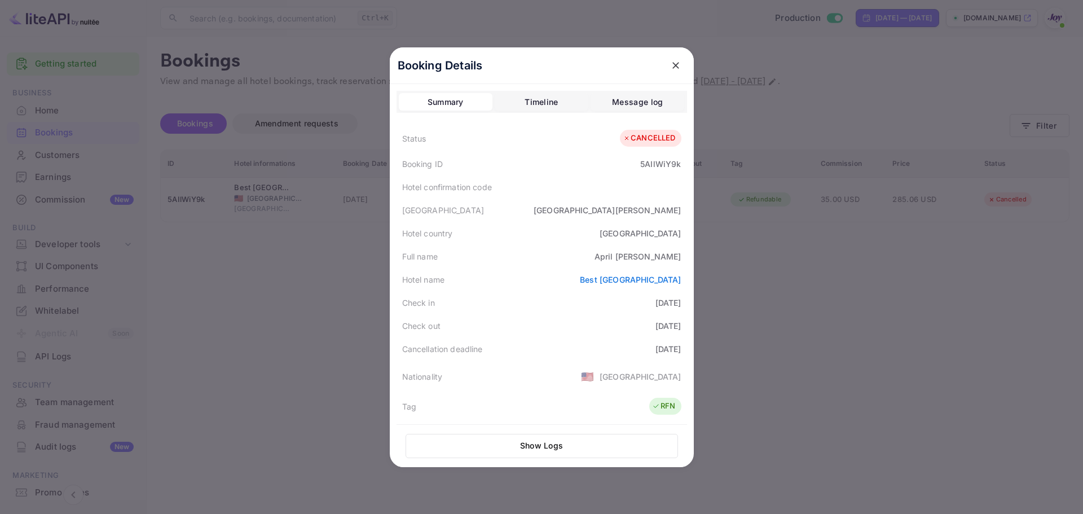
click at [530, 107] on div "Timeline" at bounding box center [541, 102] width 33 height 14
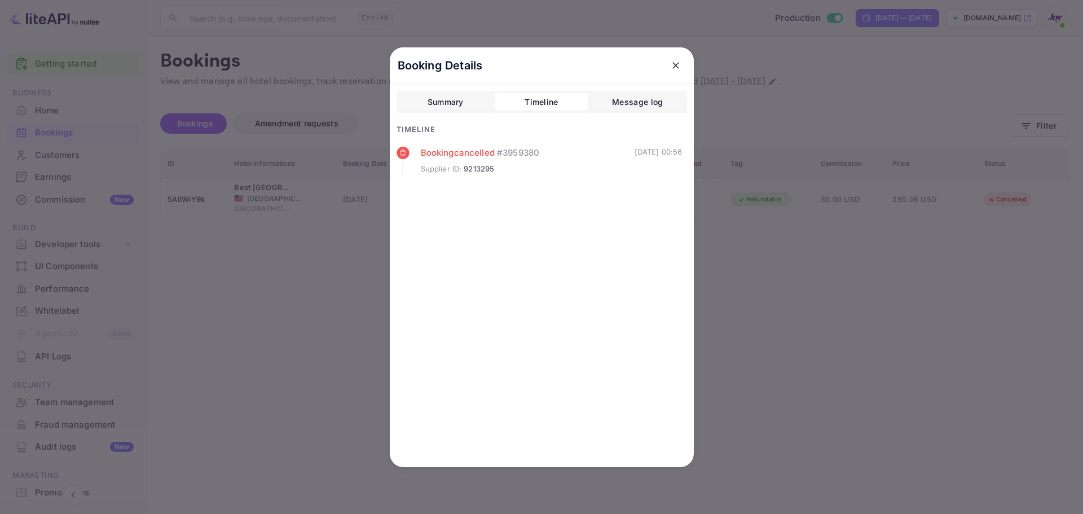
click at [343, 257] on div at bounding box center [541, 257] width 1083 height 514
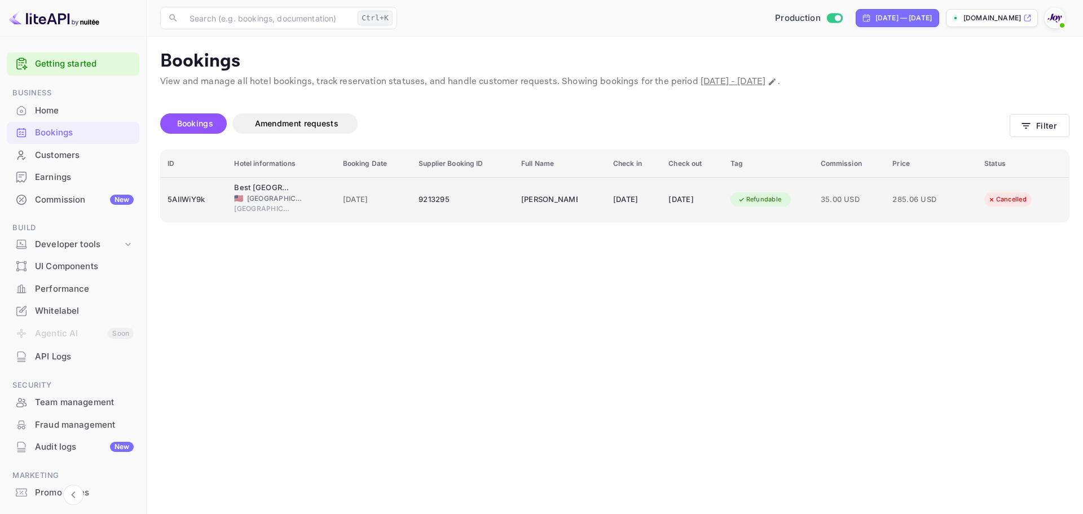
click at [465, 204] on div "9213295" at bounding box center [463, 200] width 89 height 18
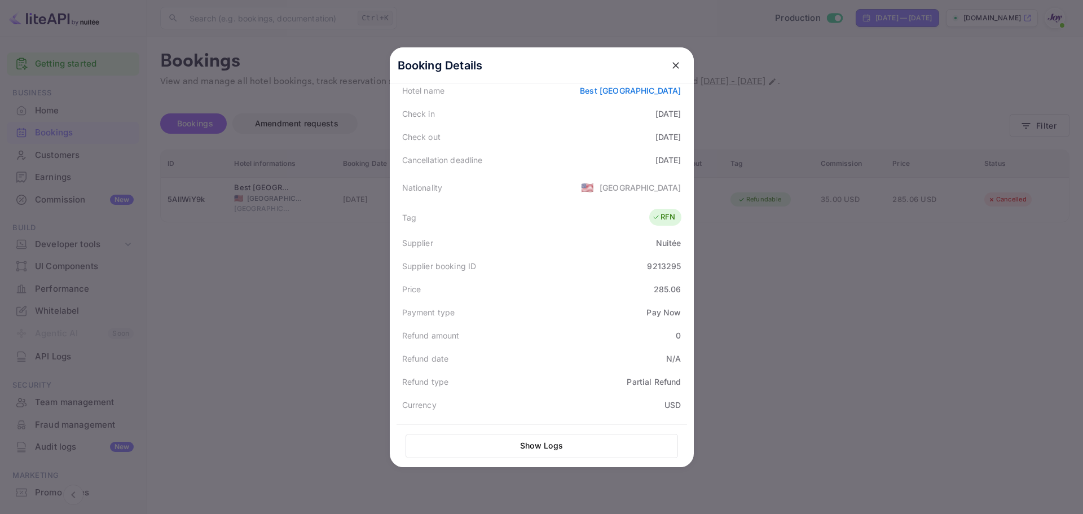
scroll to position [278, 0]
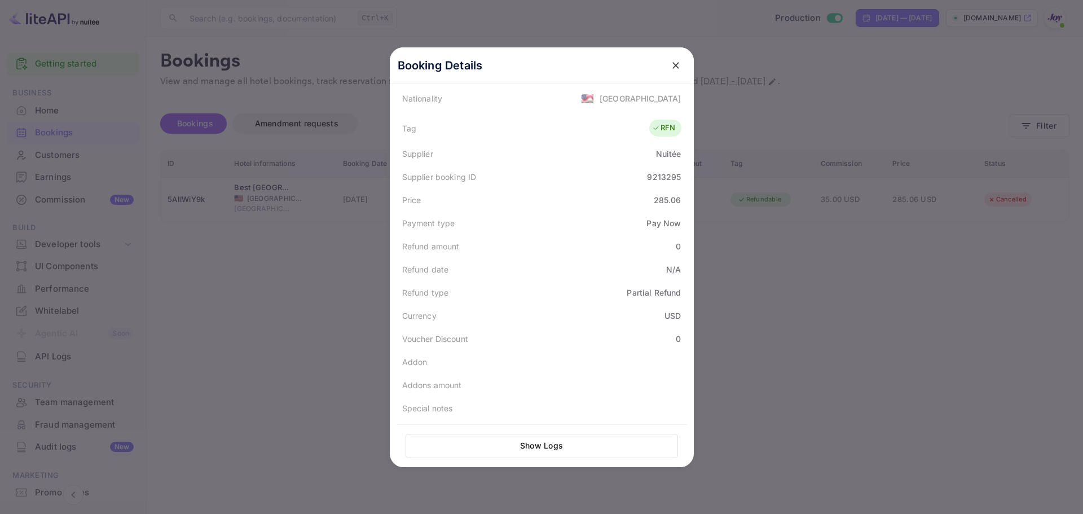
click at [664, 175] on div "9213295" at bounding box center [664, 177] width 34 height 12
copy div "9213295"
